Goal: Transaction & Acquisition: Purchase product/service

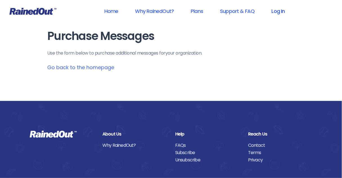
click at [278, 13] on link "Log In" at bounding box center [278, 11] width 28 height 13
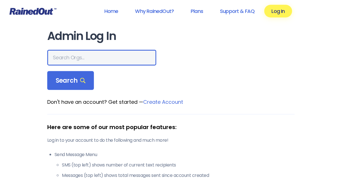
click at [64, 55] on input "text" at bounding box center [101, 58] width 109 height 16
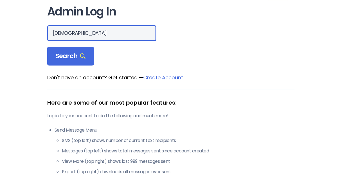
scroll to position [22, 0]
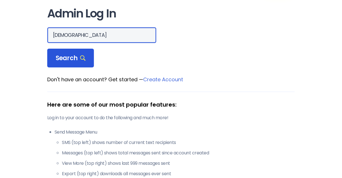
type input "[DEMOGRAPHIC_DATA]"
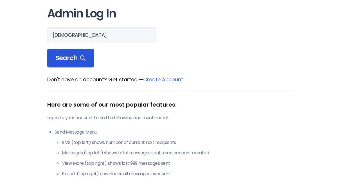
click at [67, 59] on span "Search" at bounding box center [71, 58] width 30 height 8
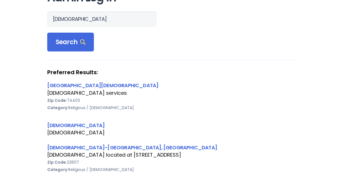
scroll to position [90, 0]
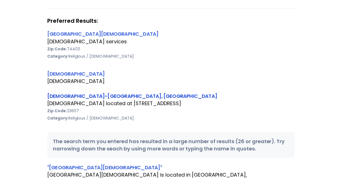
click at [83, 95] on link "[DEMOGRAPHIC_DATA]-[GEOGRAPHIC_DATA], [GEOGRAPHIC_DATA]" at bounding box center [132, 95] width 170 height 7
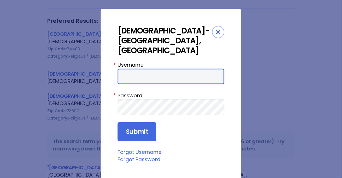
type input "Preston954"
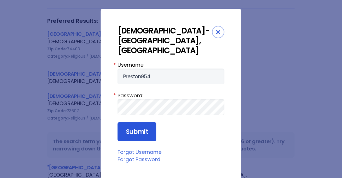
click at [136, 122] on input "Submit" at bounding box center [136, 131] width 39 height 19
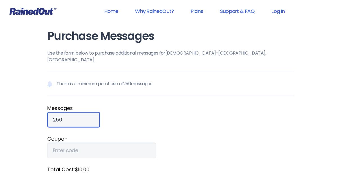
click at [53, 112] on input "250" at bounding box center [73, 120] width 53 height 16
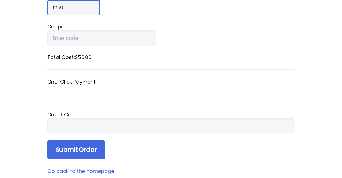
scroll to position [112, 0]
type input "1250"
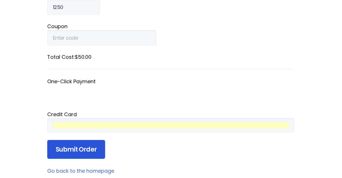
click at [76, 140] on input "Submit Order" at bounding box center [76, 149] width 58 height 19
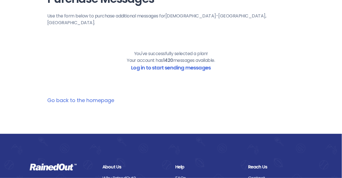
scroll to position [45, 0]
